Goal: Information Seeking & Learning: Learn about a topic

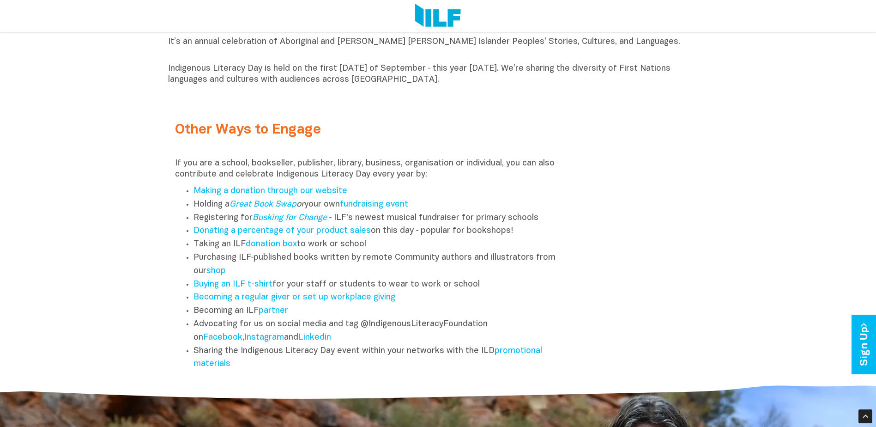
scroll to position [1109, 0]
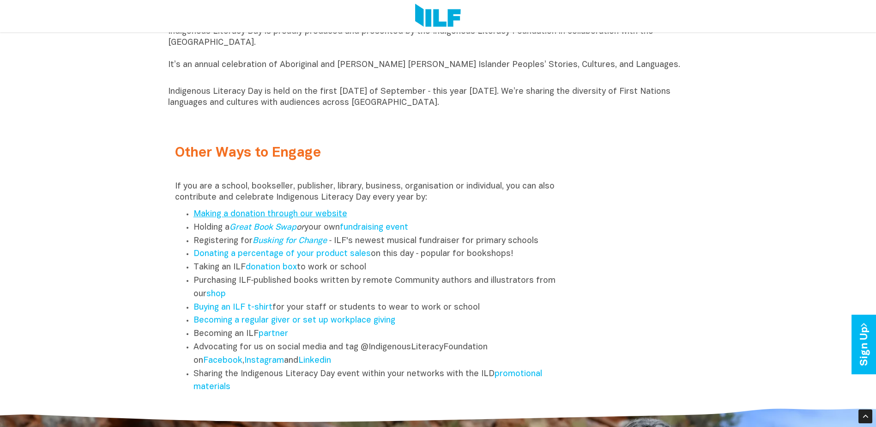
click at [260, 215] on link "Making a donation through our website" at bounding box center [271, 214] width 154 height 8
click at [276, 217] on link "Making a donation through our website" at bounding box center [271, 214] width 154 height 8
drag, startPoint x: 237, startPoint y: 393, endPoint x: 189, endPoint y: 220, distance: 178.7
click at [189, 220] on ul "Making a donation through our website Holding a Great Book Swap or your own fun…" at bounding box center [371, 301] width 392 height 186
copy ul "Making a donation through our website Holding a Great Book Swap or your own fun…"
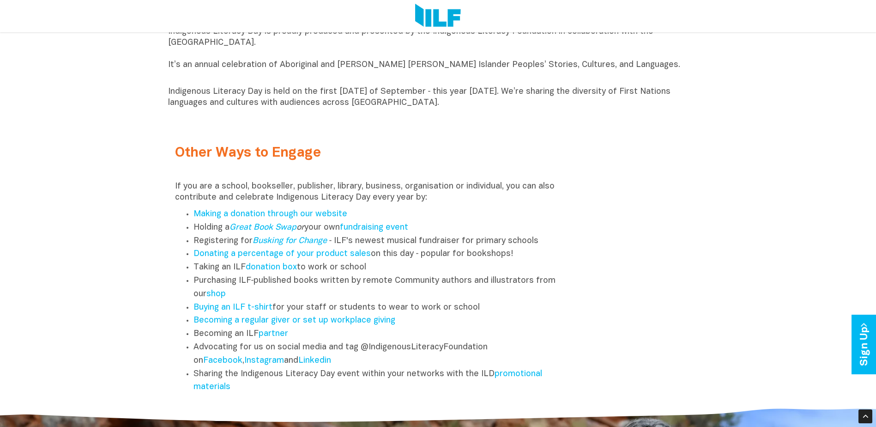
click at [604, 224] on div "Other Ways to Engage If you are a school, bookseller, publisher, library, busin…" at bounding box center [438, 263] width 540 height 272
click at [277, 270] on link "donation box" at bounding box center [271, 267] width 51 height 8
click at [290, 271] on link "donation box" at bounding box center [271, 267] width 51 height 8
click at [219, 310] on link "Buying an ILF t-shirt" at bounding box center [233, 307] width 79 height 8
click at [335, 324] on link "Becoming a regular giver or set up workplace giving" at bounding box center [295, 320] width 202 height 8
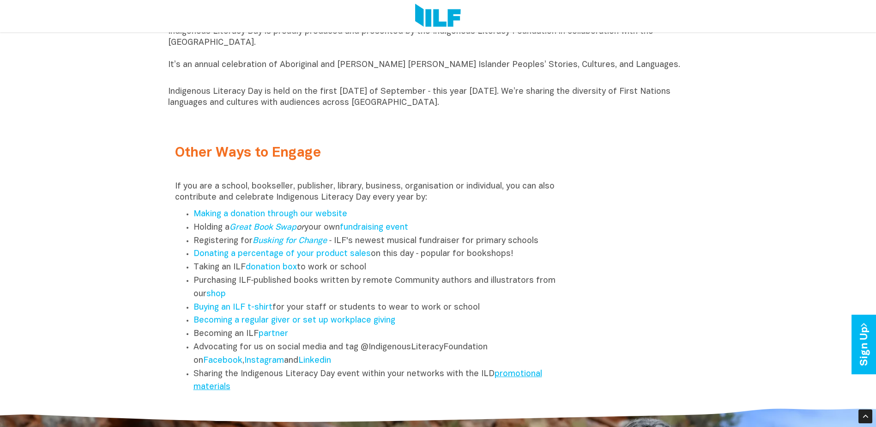
click at [516, 378] on link "promotional materials" at bounding box center [368, 380] width 349 height 21
click at [585, 211] on div "Other Ways to Engage If you are a school, bookseller, publisher, library, busin…" at bounding box center [438, 263] width 540 height 272
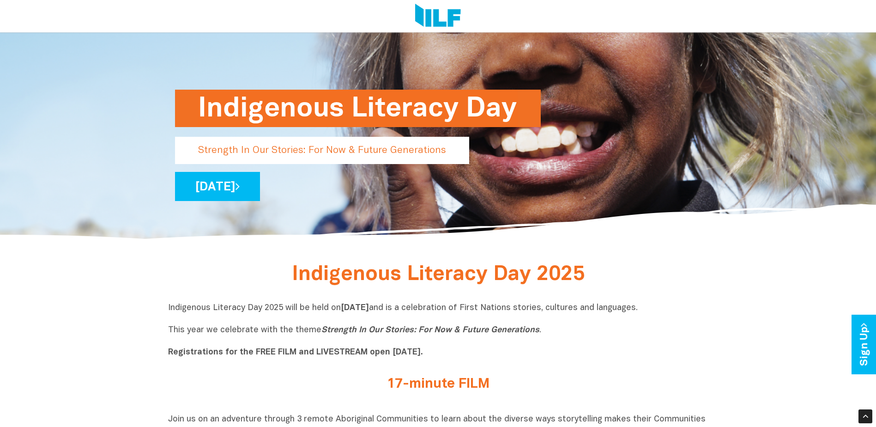
scroll to position [0, 0]
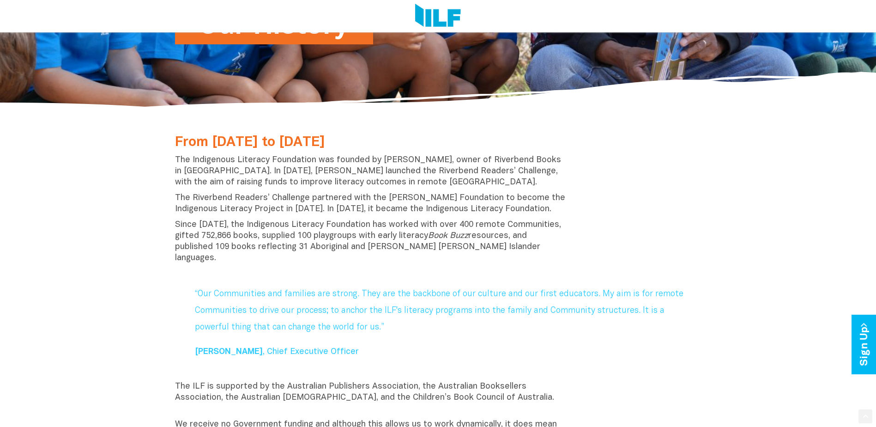
scroll to position [277, 0]
